Goal: Check status

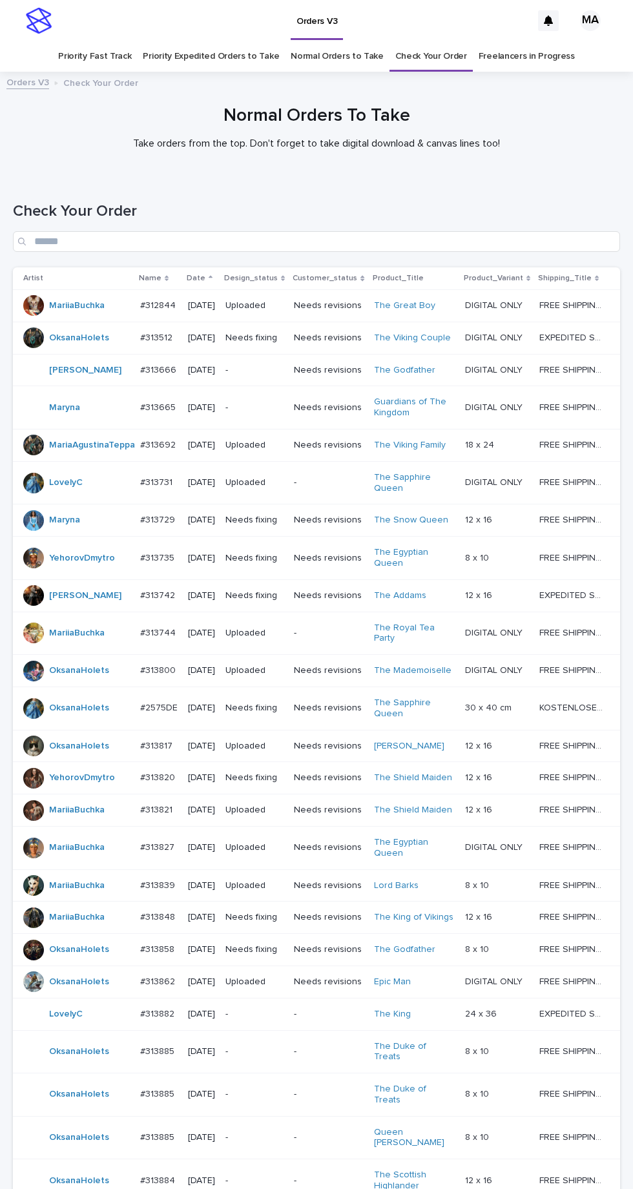
scroll to position [314, 0]
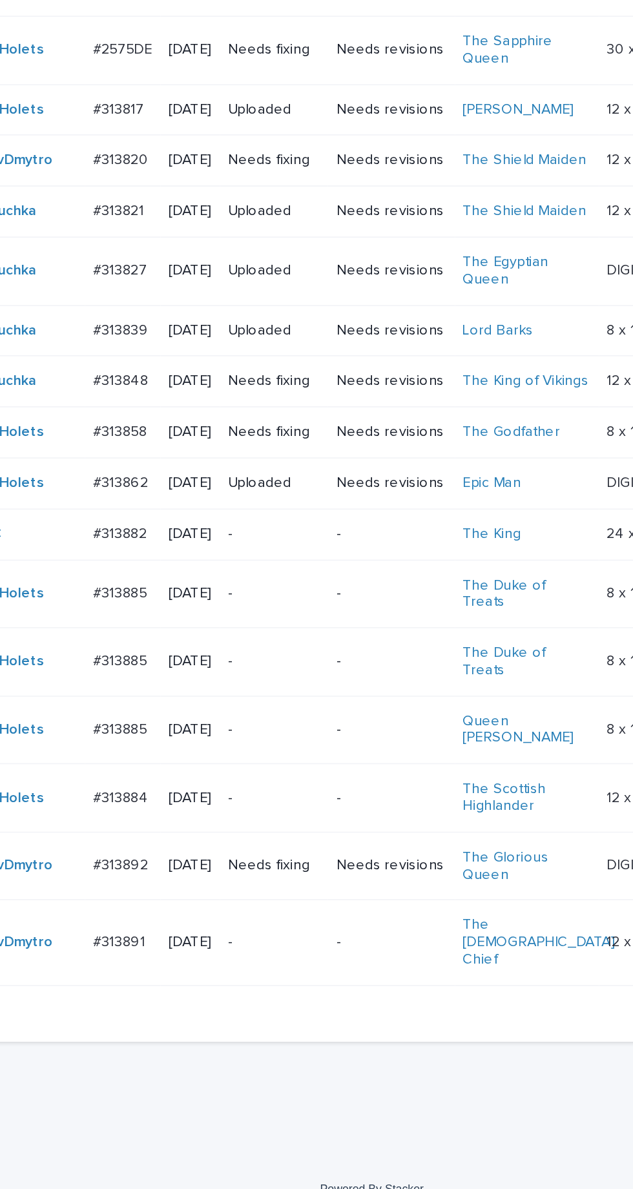
click at [280, 891] on div "-" at bounding box center [254, 880] width 58 height 21
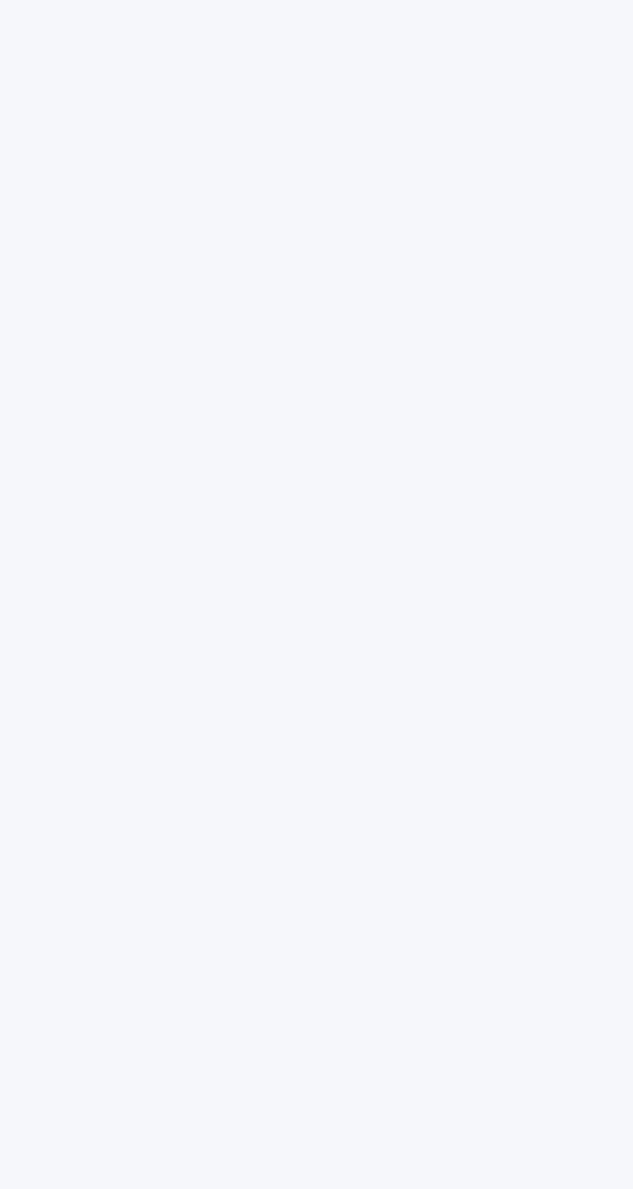
scroll to position [41, 0]
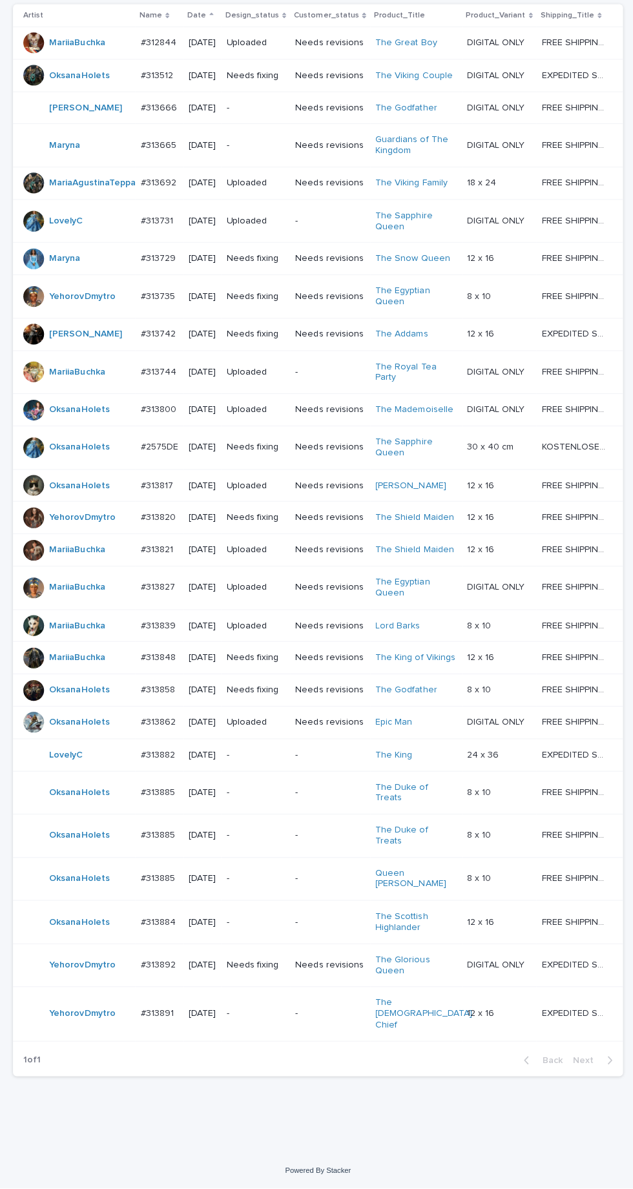
click at [274, 1020] on p "-" at bounding box center [254, 1014] width 58 height 11
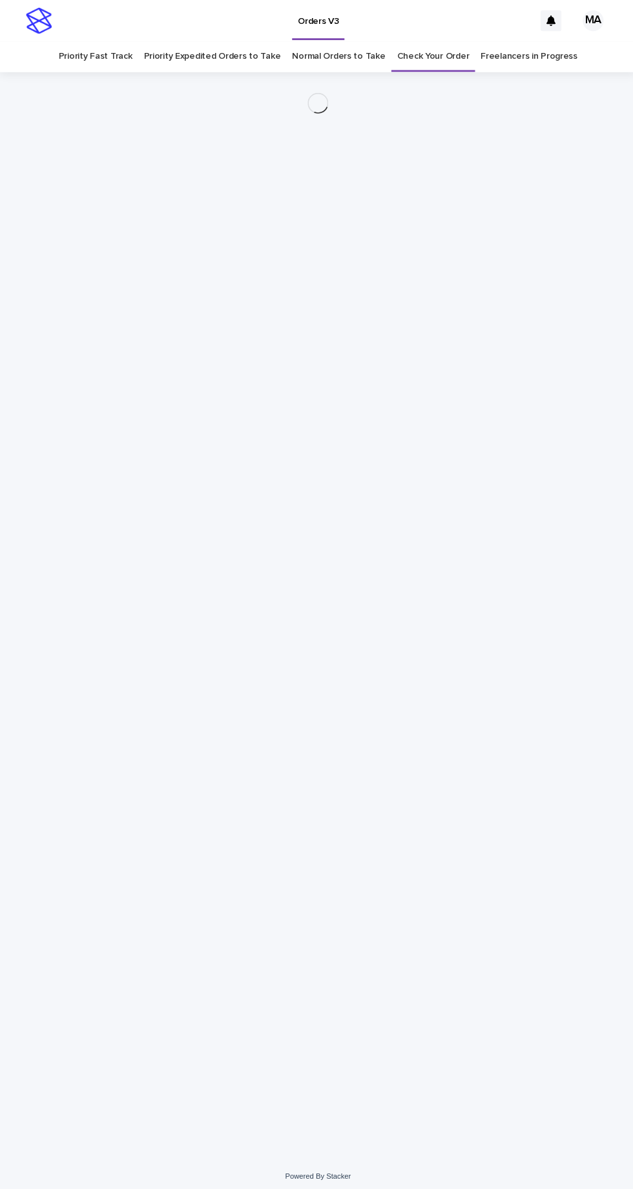
scroll to position [41, 0]
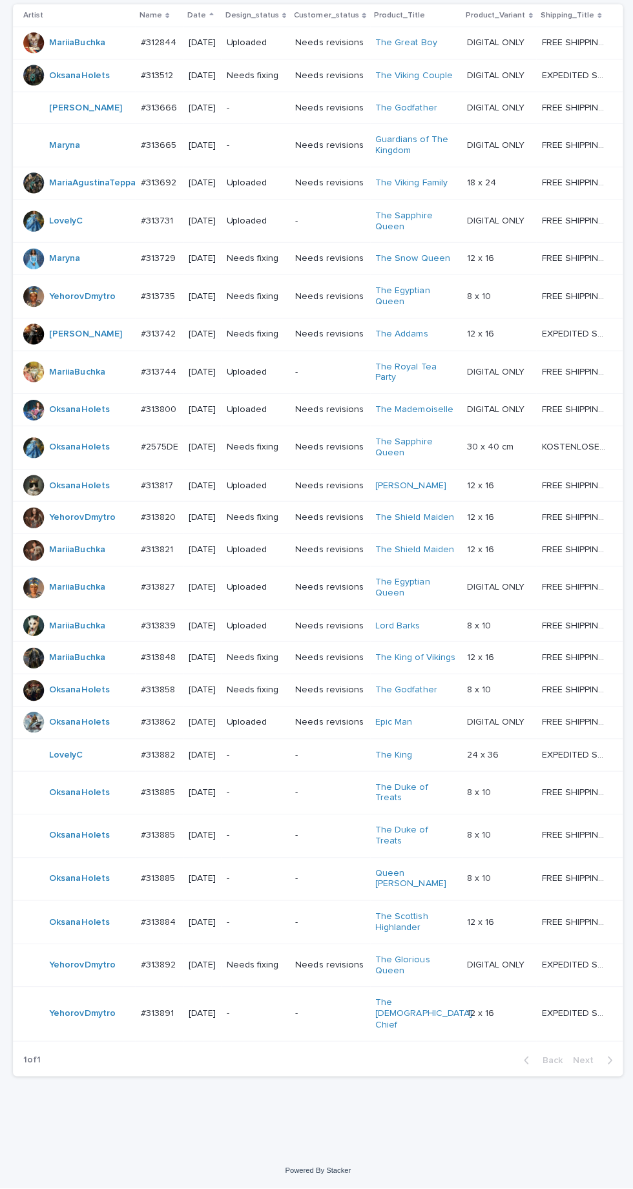
scroll to position [314, 0]
click at [337, 972] on p "Needs revisions" at bounding box center [328, 966] width 69 height 11
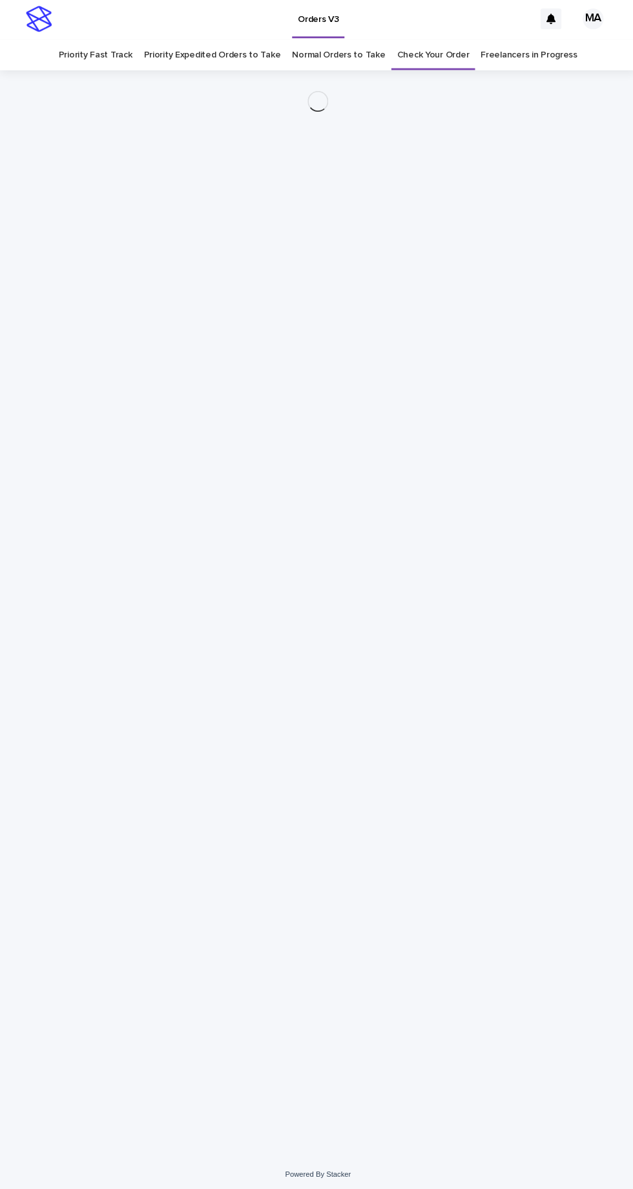
scroll to position [41, 0]
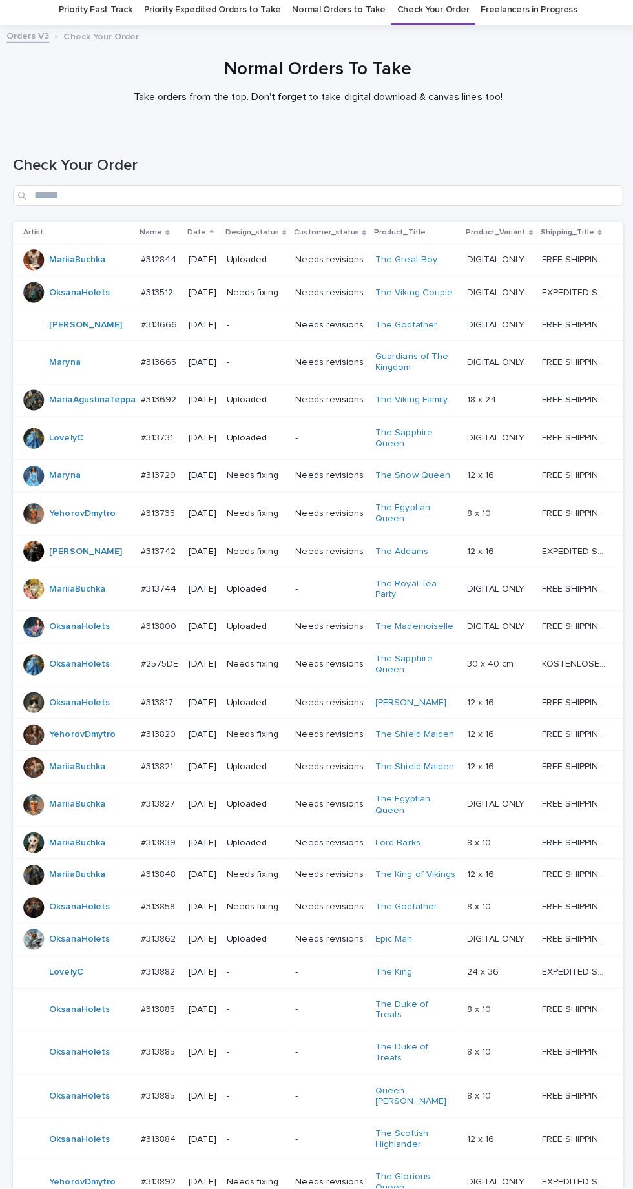
scroll to position [43, 0]
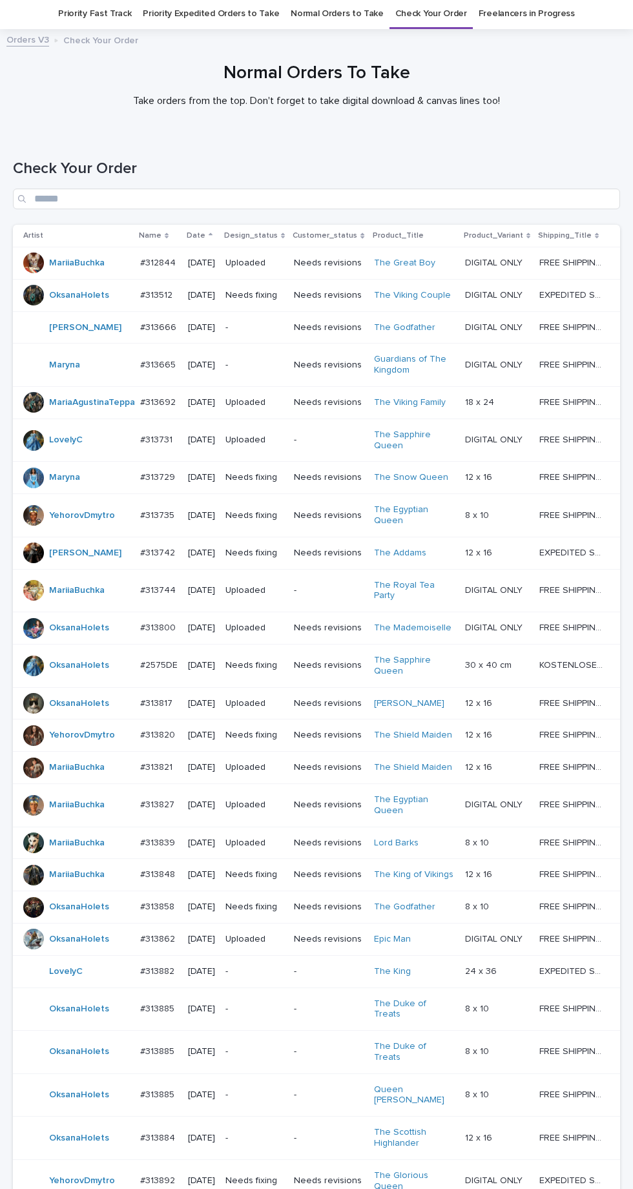
click at [271, 977] on p "-" at bounding box center [254, 971] width 58 height 11
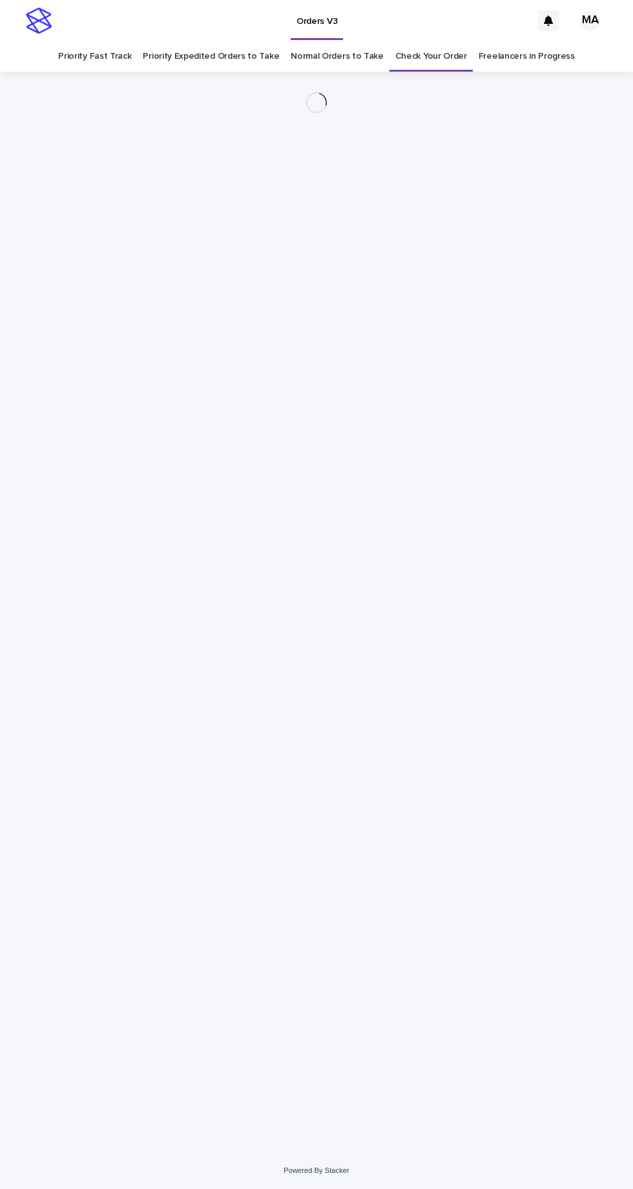
scroll to position [41, 0]
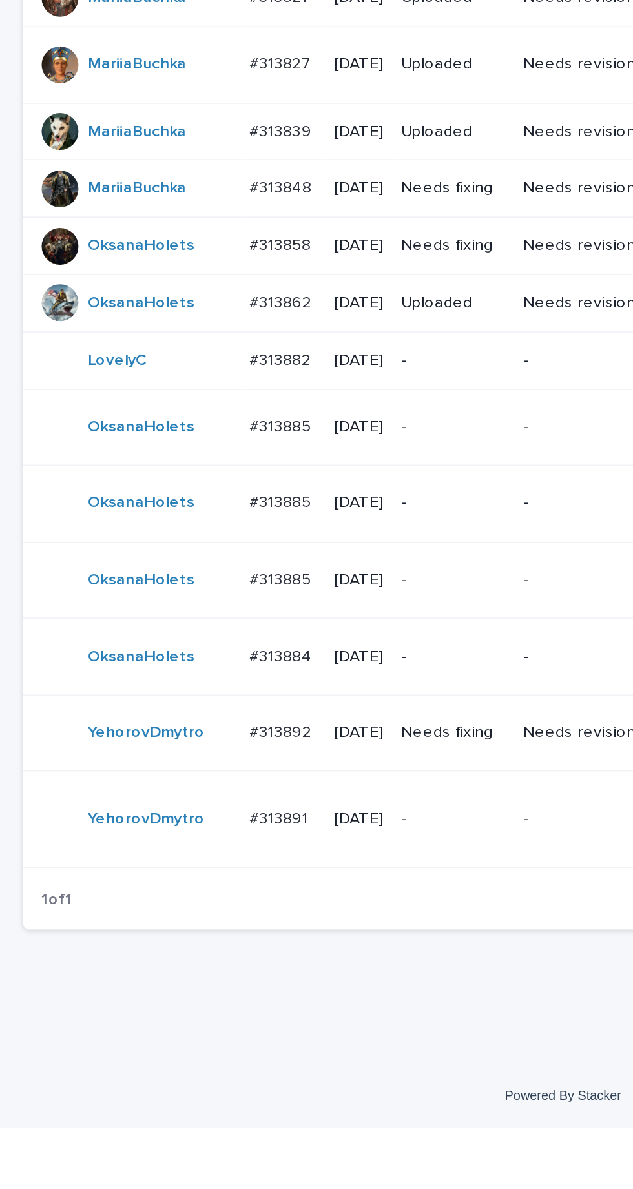
click at [274, 763] on p "-" at bounding box center [254, 757] width 58 height 11
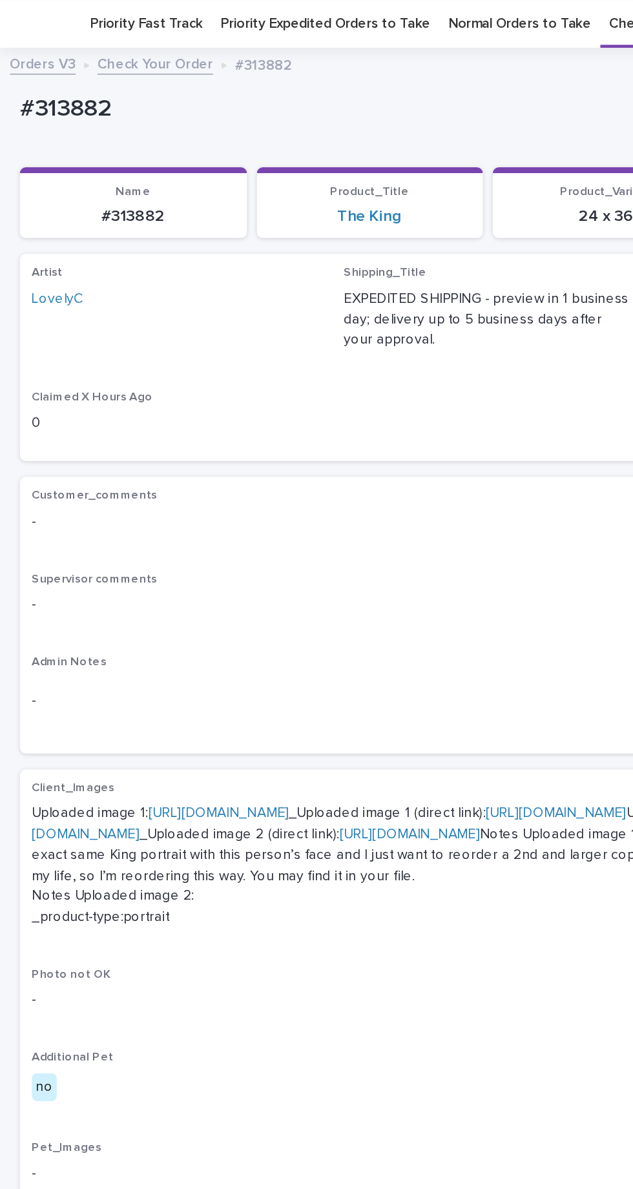
scroll to position [44, 0]
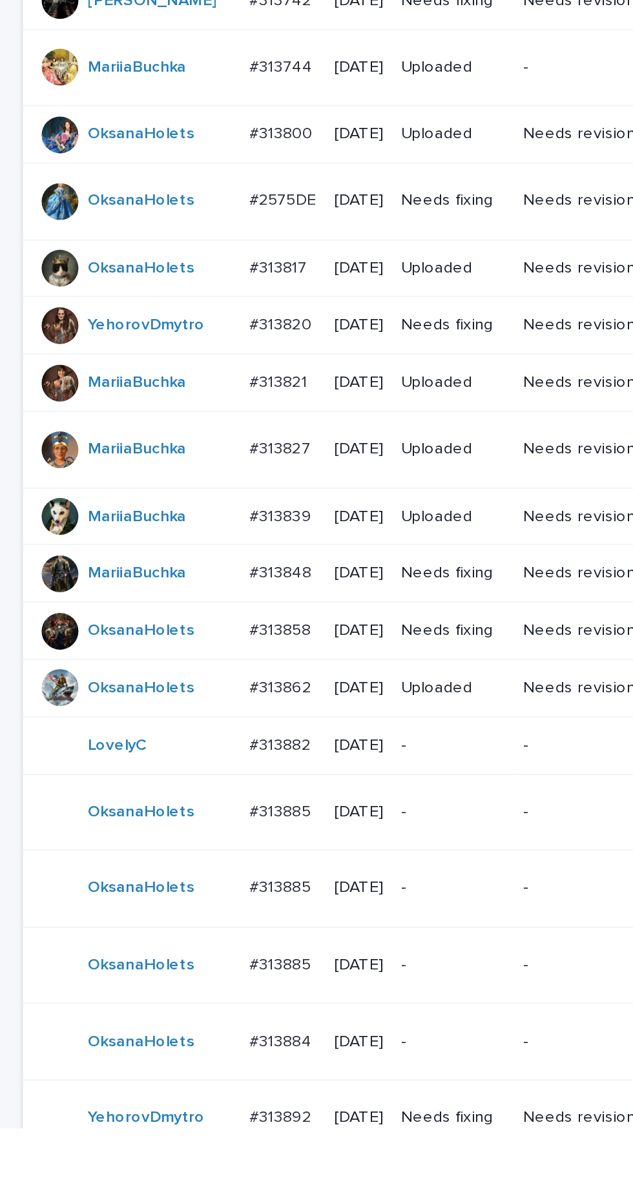
scroll to position [314, 0]
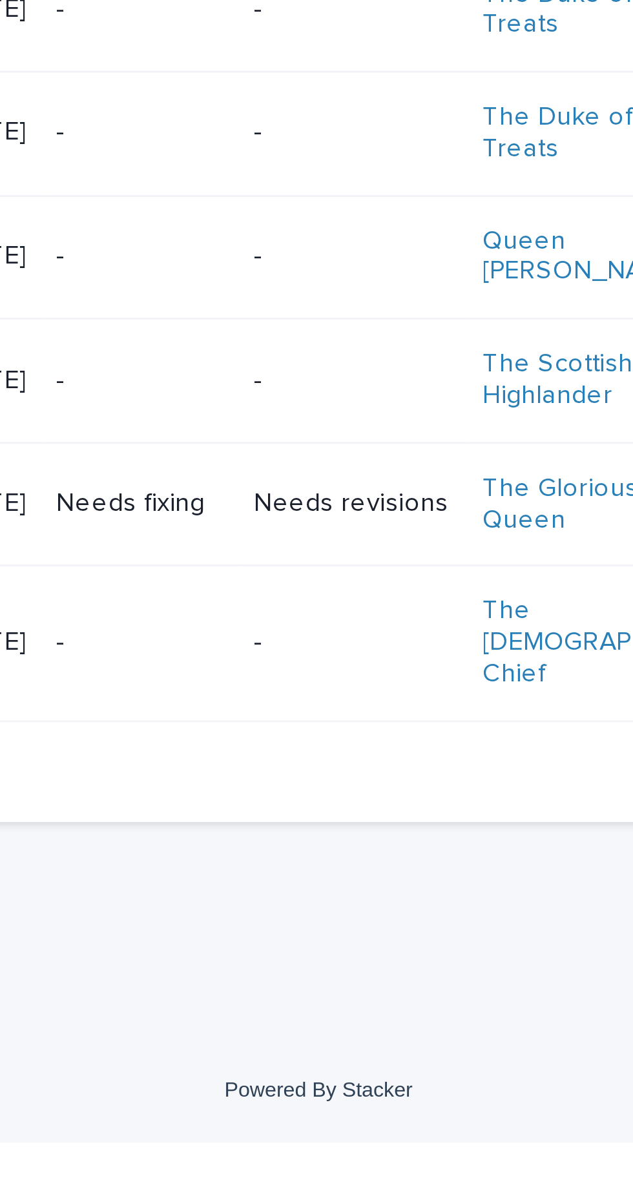
click at [336, 988] on td "Needs revisions" at bounding box center [328, 966] width 79 height 43
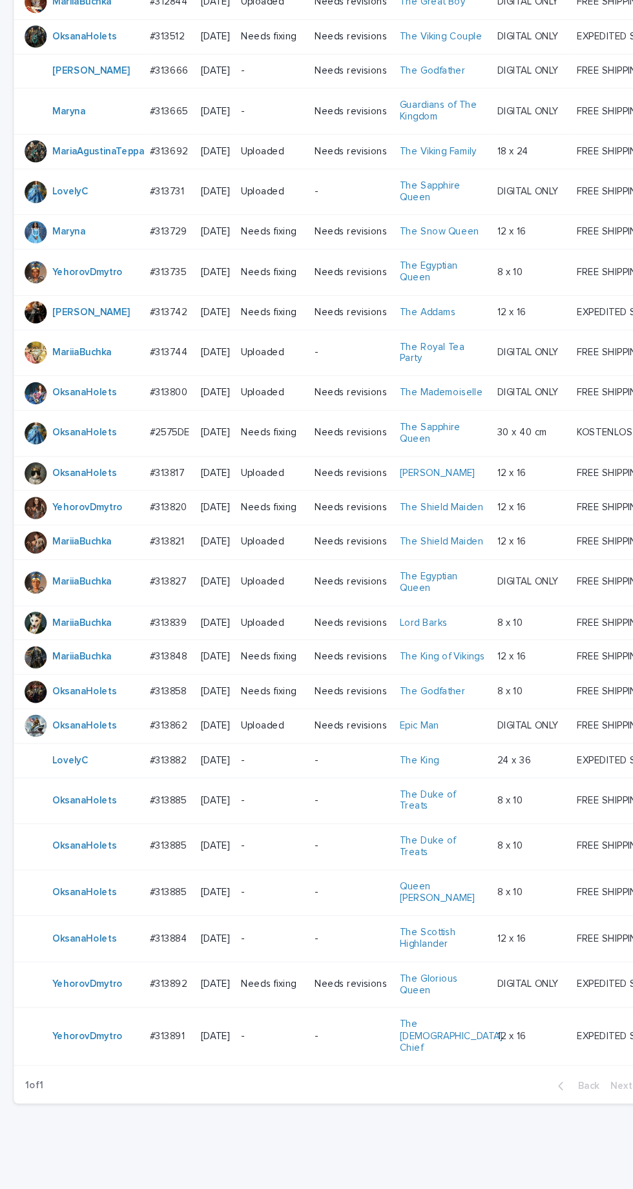
scroll to position [314, 0]
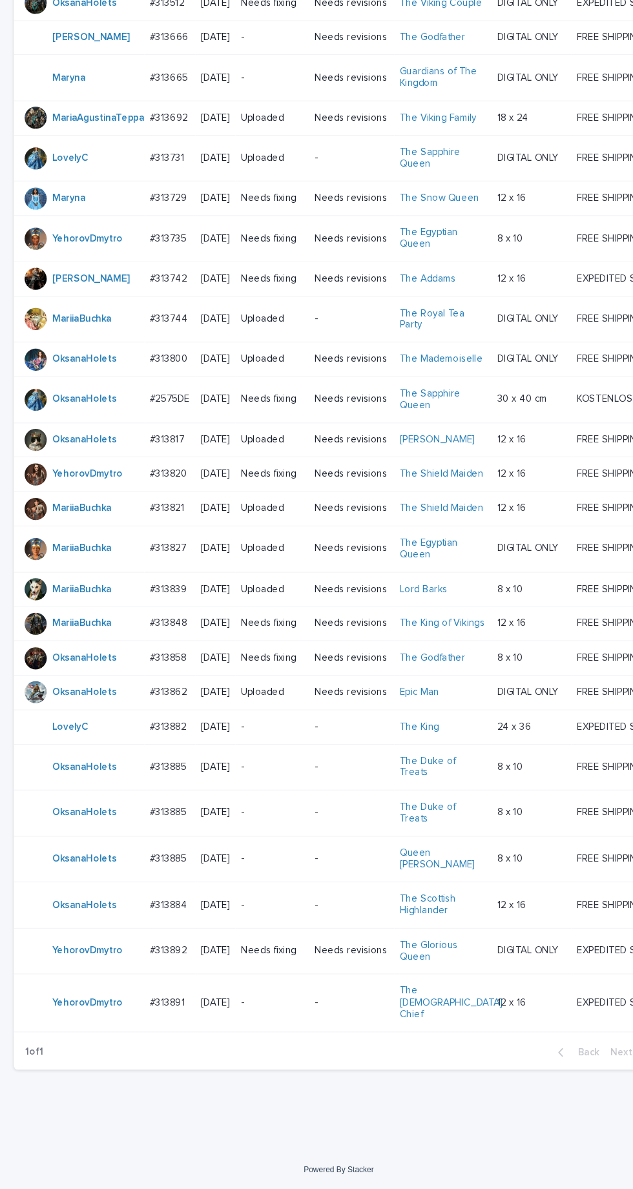
click at [342, 730] on p "Needs revisions" at bounding box center [328, 724] width 69 height 11
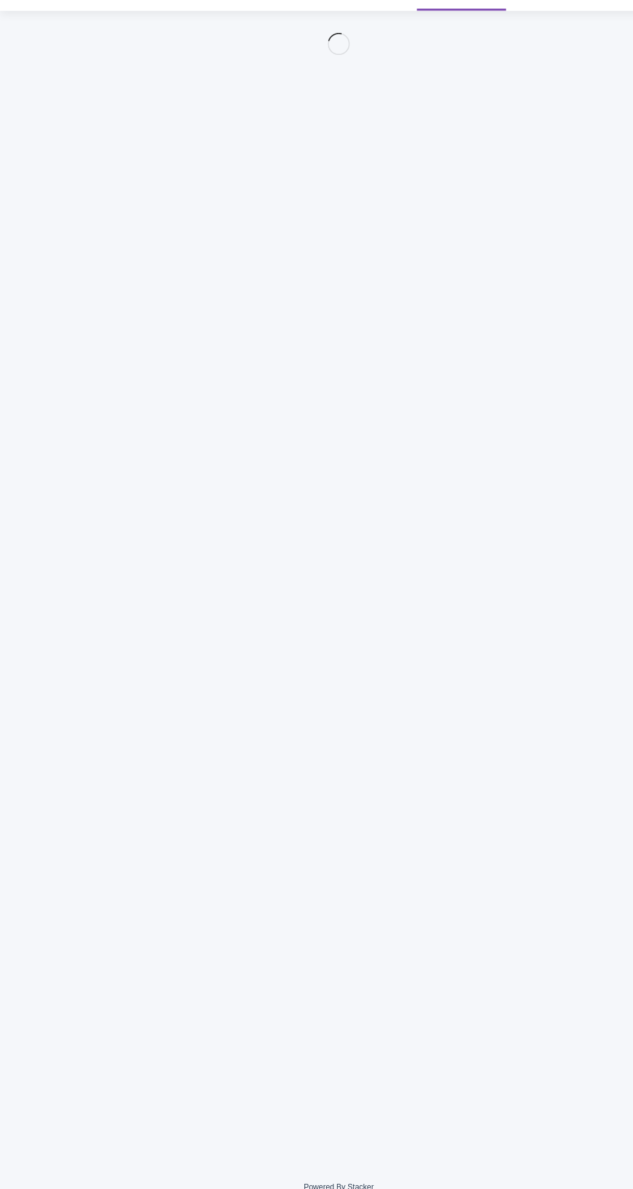
scroll to position [41, 0]
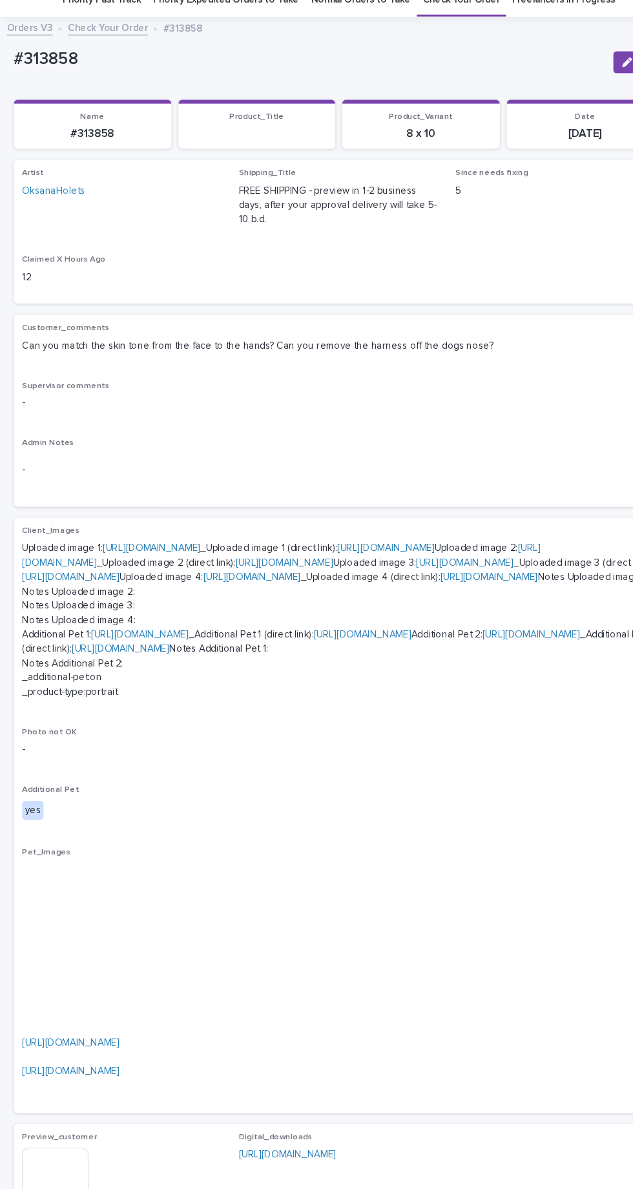
scroll to position [41, 0]
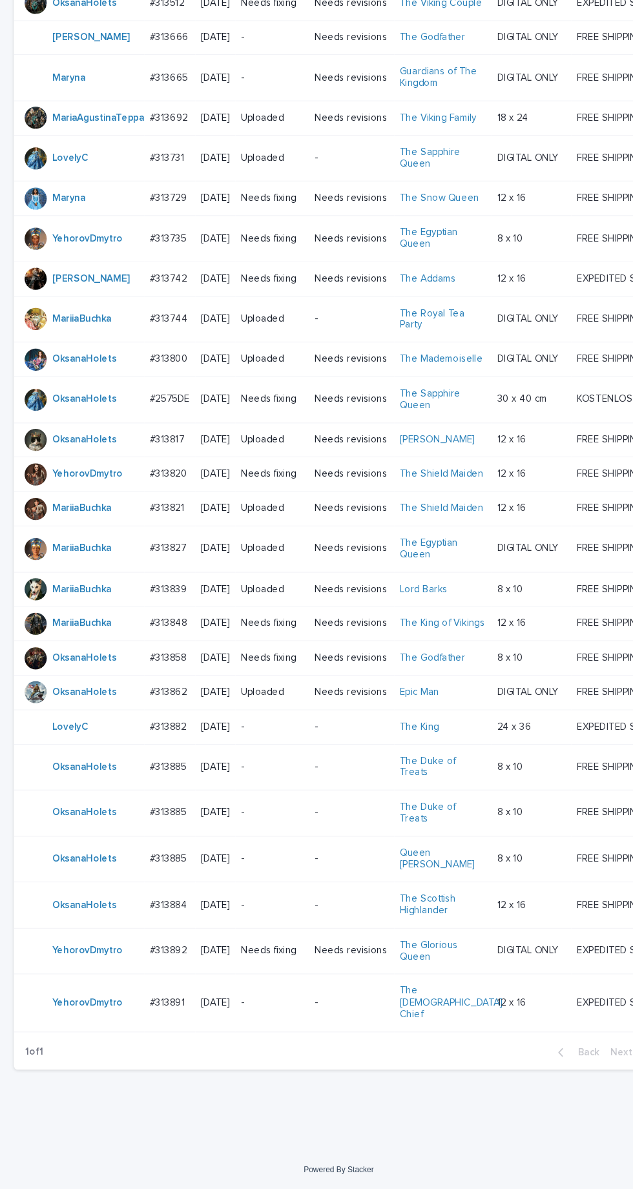
click at [337, 666] on p "Needs revisions" at bounding box center [328, 660] width 69 height 11
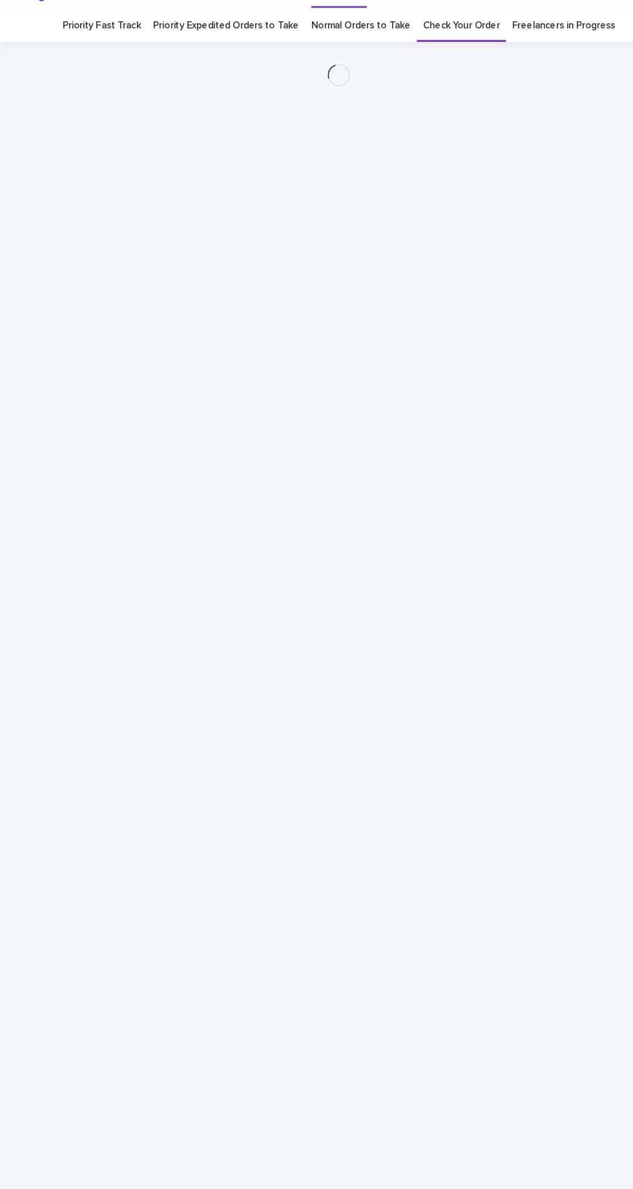
scroll to position [41, 0]
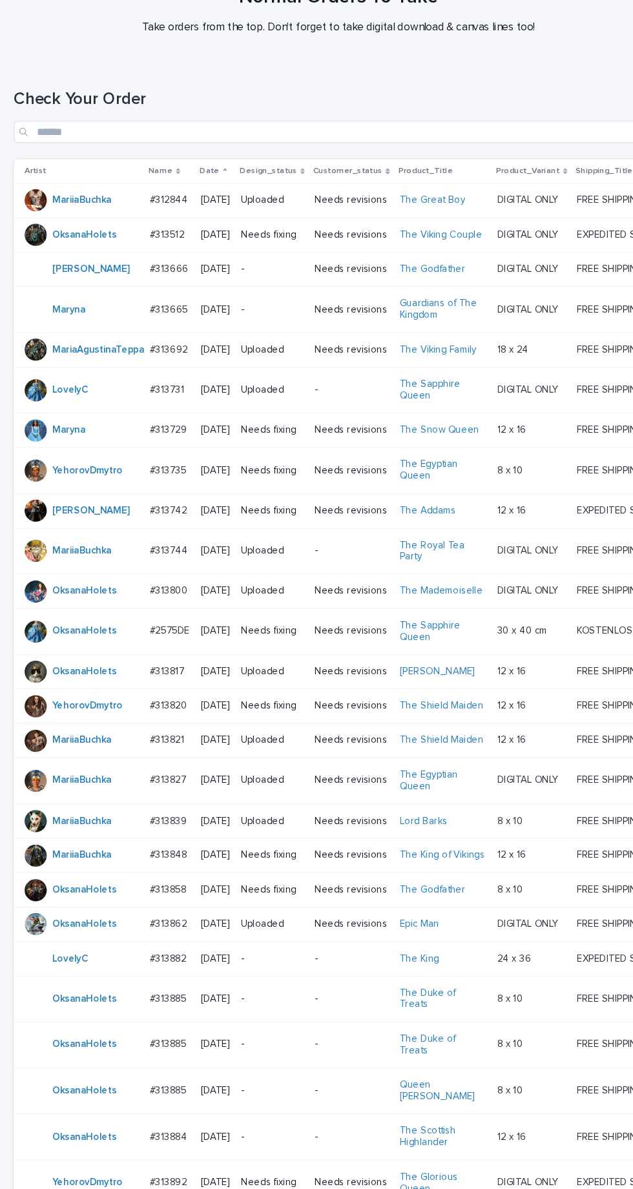
scroll to position [314, 0]
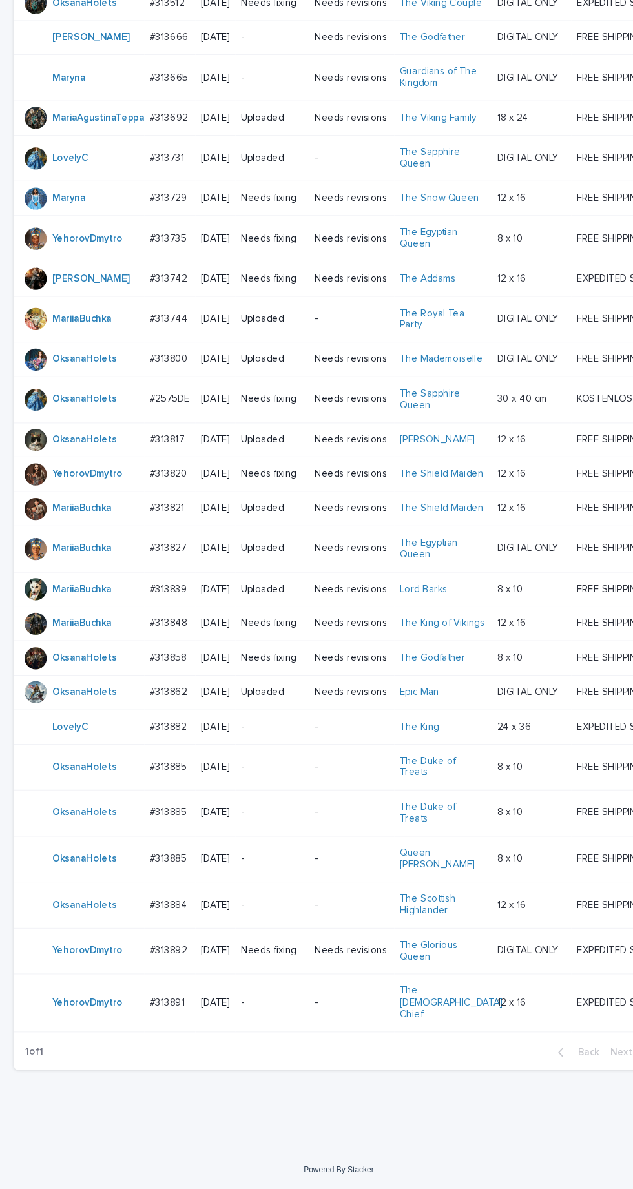
click at [336, 886] on p "-" at bounding box center [328, 880] width 69 height 11
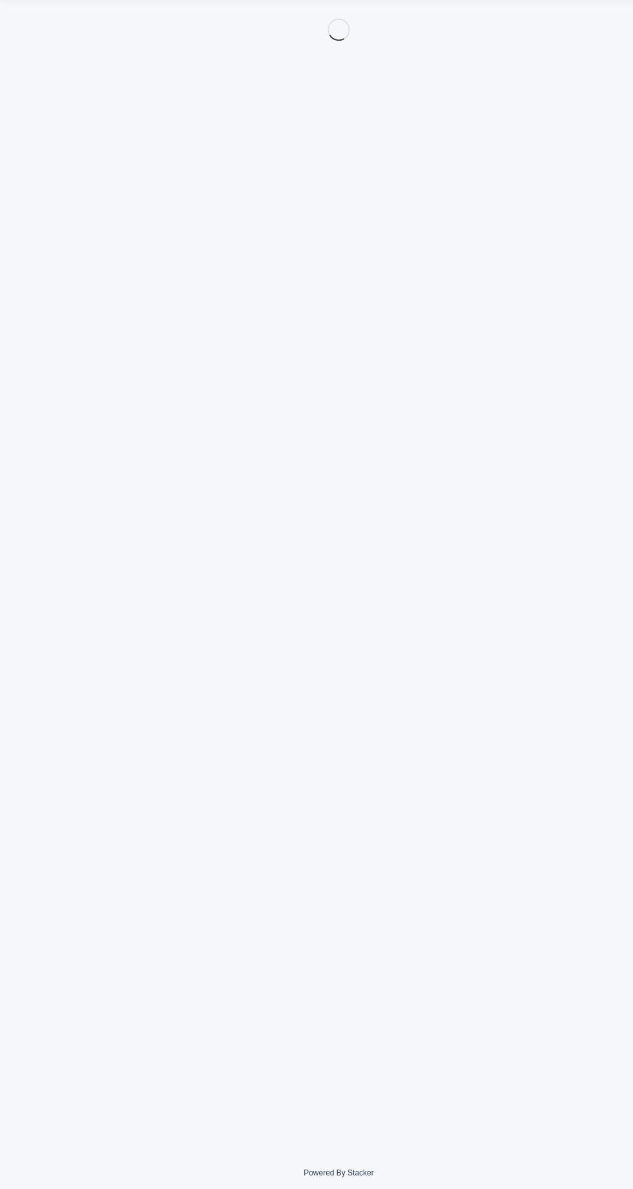
scroll to position [41, 0]
